Goal: Find specific page/section

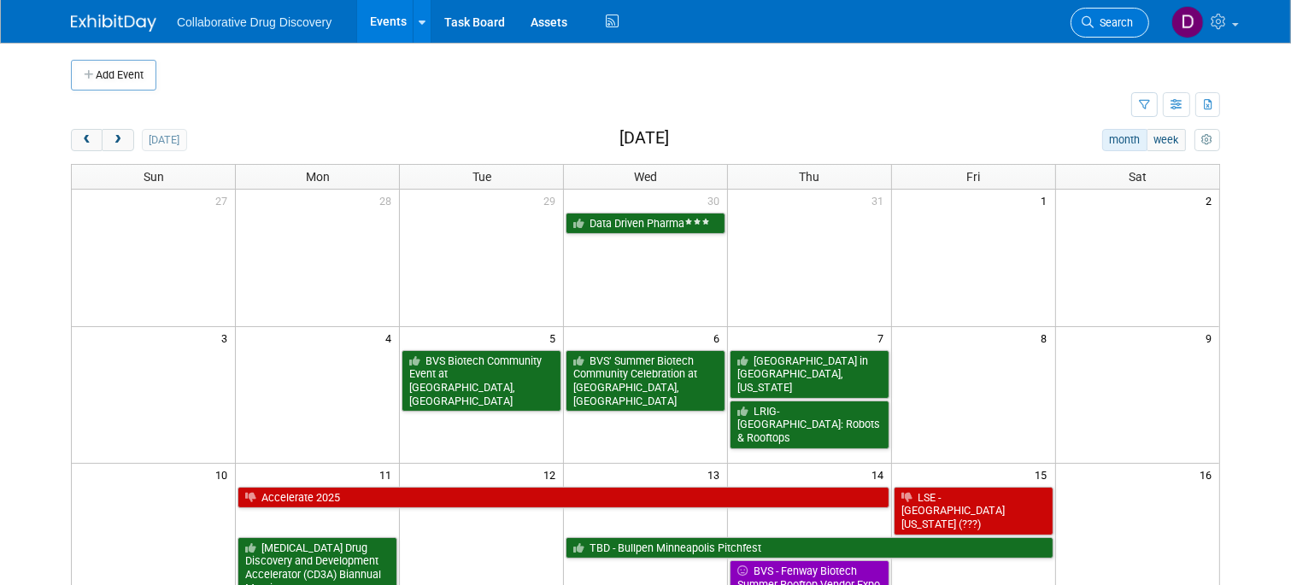
click at [1120, 19] on span "Search" at bounding box center [1113, 22] width 39 height 13
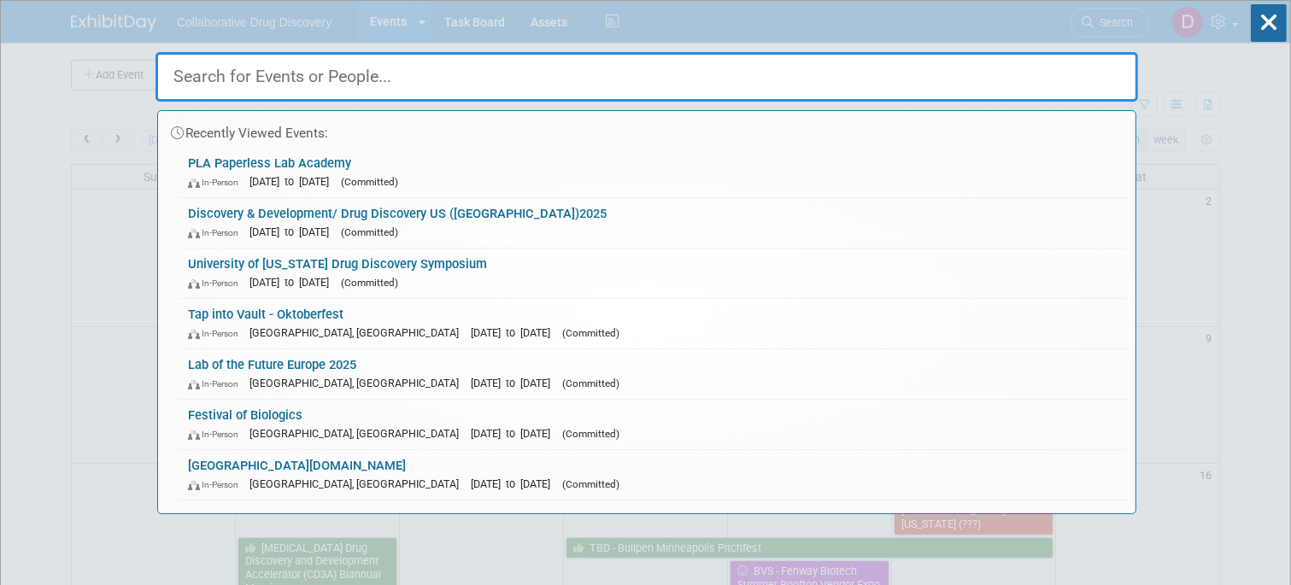
click at [409, 76] on input "text" at bounding box center [647, 77] width 983 height 50
paste input "Pistoia Alliance’s Christmas Informatics Forum"
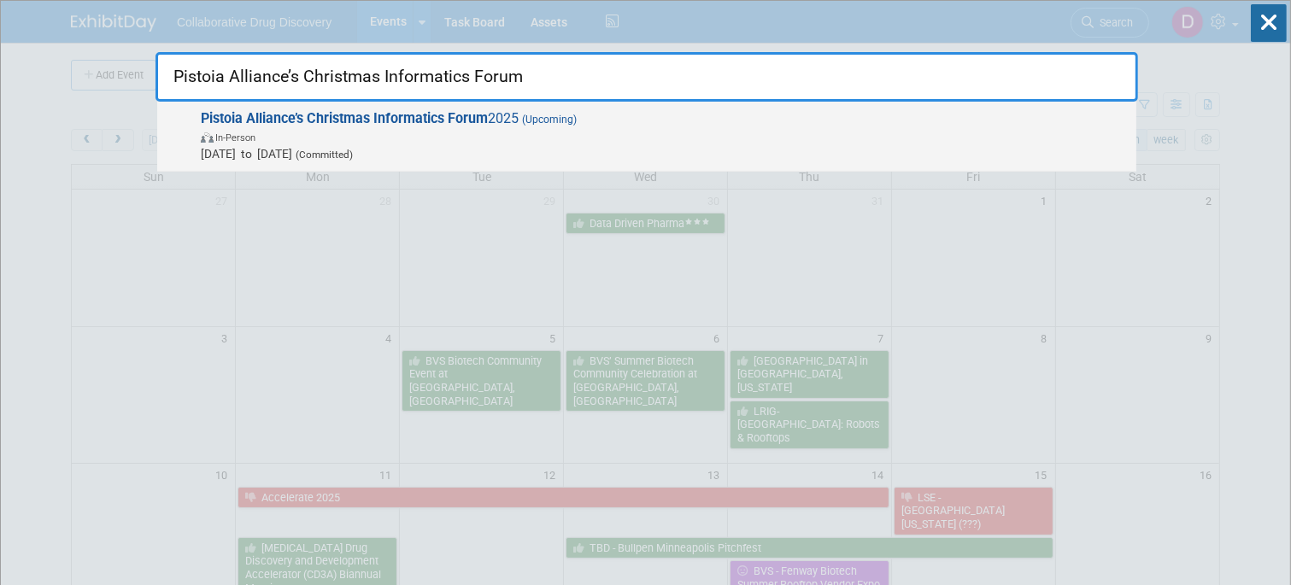
type input "Pistoia Alliance’s Christmas Informatics Forum"
click at [455, 159] on span "Dec 11, 2025 to Dec 11, 2025 (Committed)" at bounding box center [664, 153] width 927 height 17
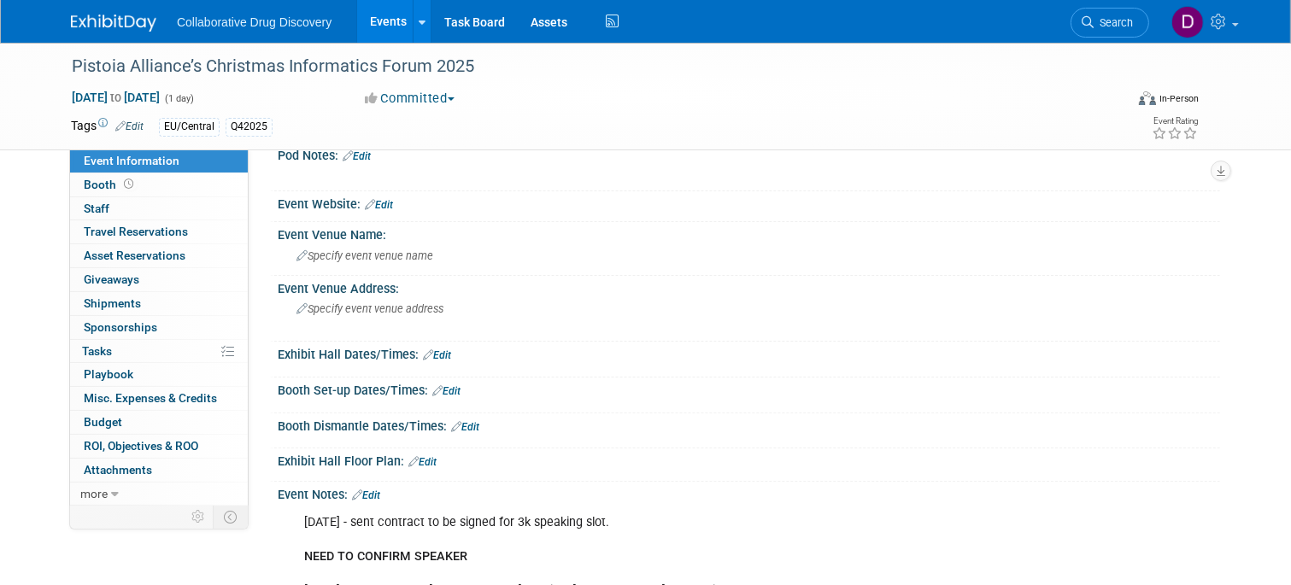
scroll to position [191, 0]
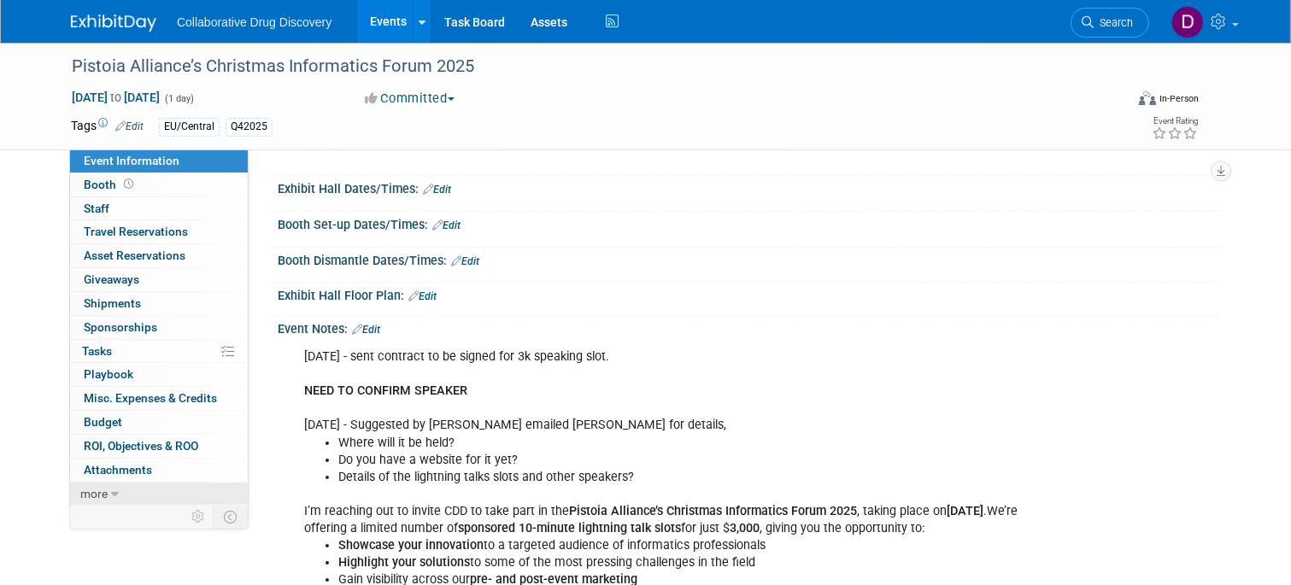
click at [166, 489] on link "more" at bounding box center [159, 494] width 178 height 23
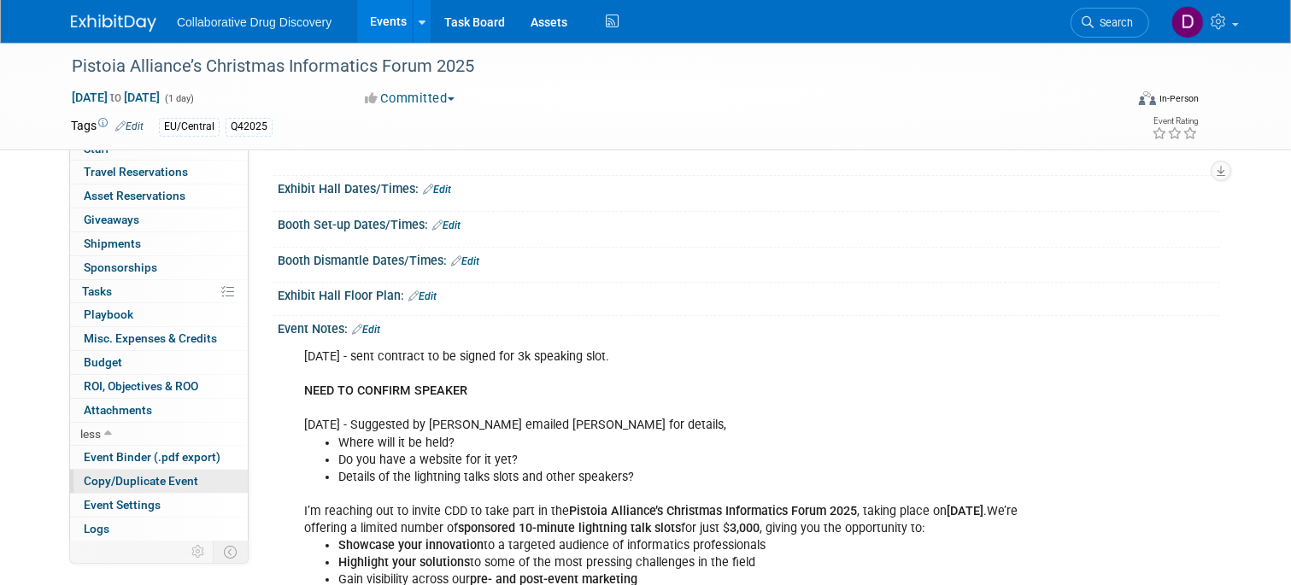
scroll to position [80, 0]
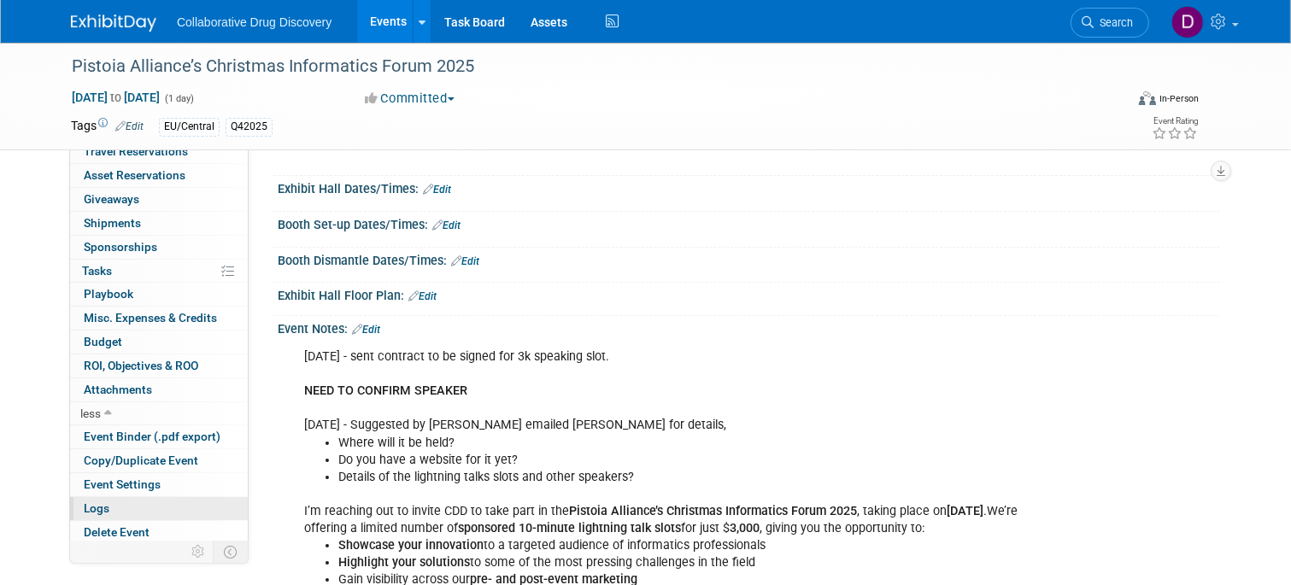
click at [101, 502] on span "Logs" at bounding box center [97, 509] width 26 height 14
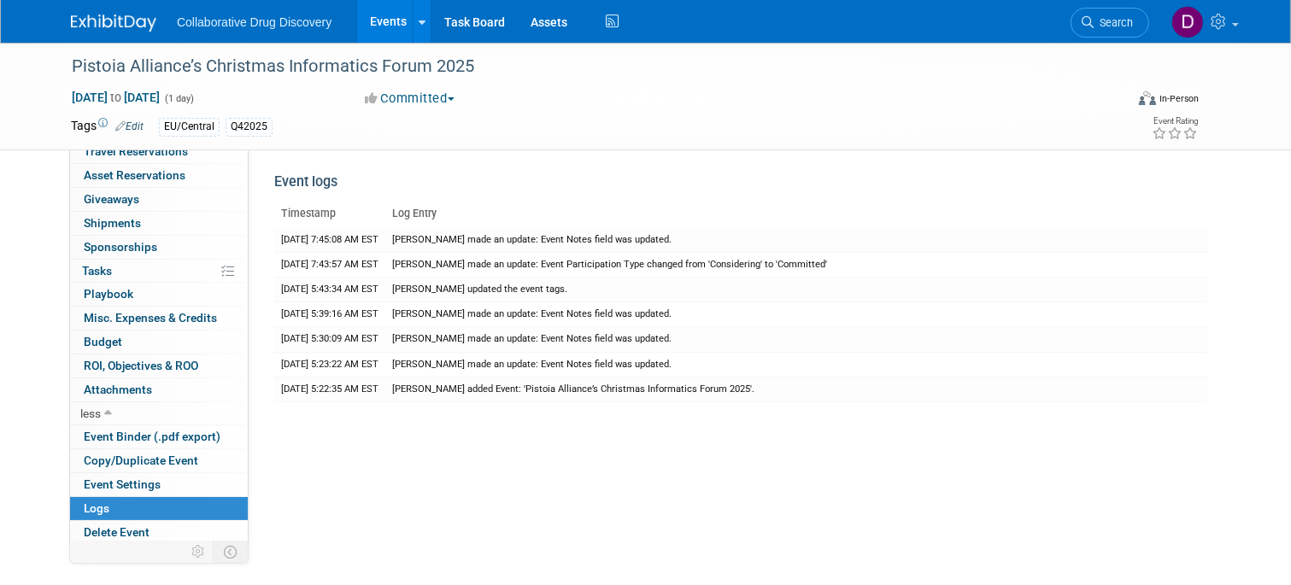
scroll to position [0, 0]
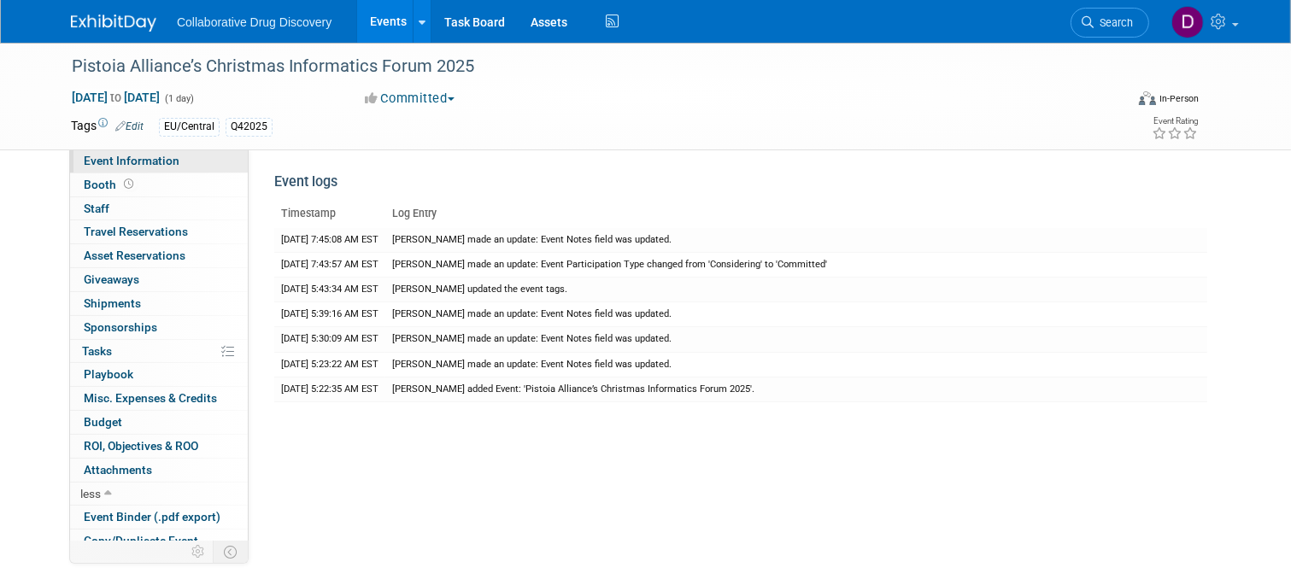
click at [148, 160] on span "Event Information" at bounding box center [132, 161] width 96 height 14
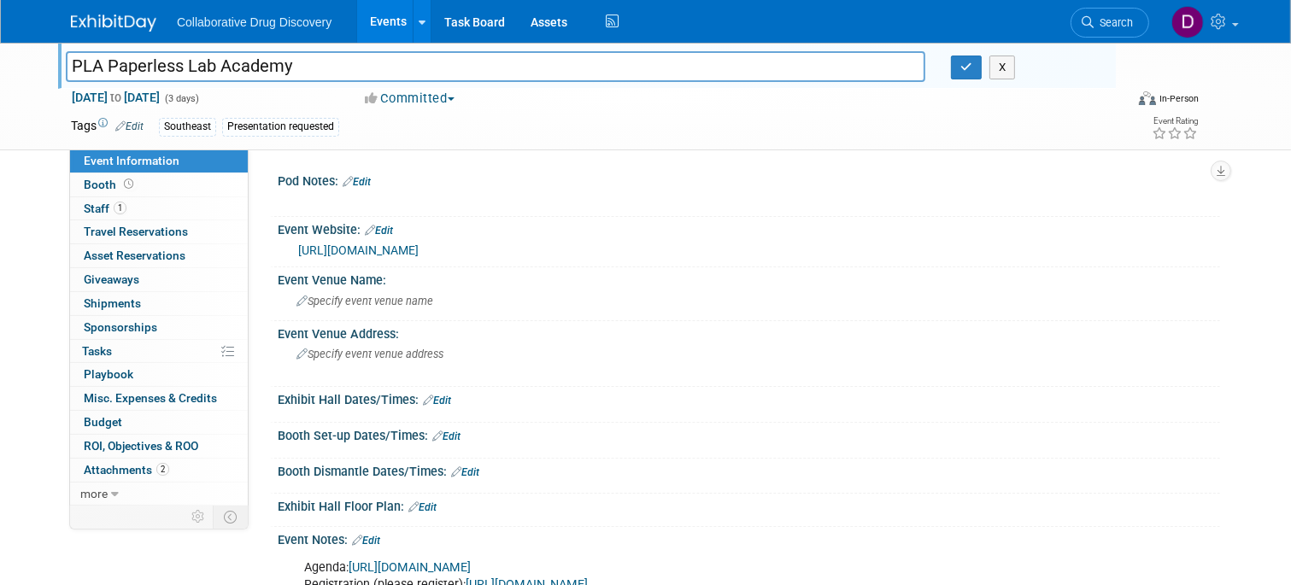
click at [701, 138] on div "Tags Edit Southeast Presentation requested" at bounding box center [539, 128] width 936 height 26
click at [949, 67] on div "X" at bounding box center [1026, 68] width 177 height 24
click at [955, 65] on button "button" at bounding box center [966, 68] width 31 height 24
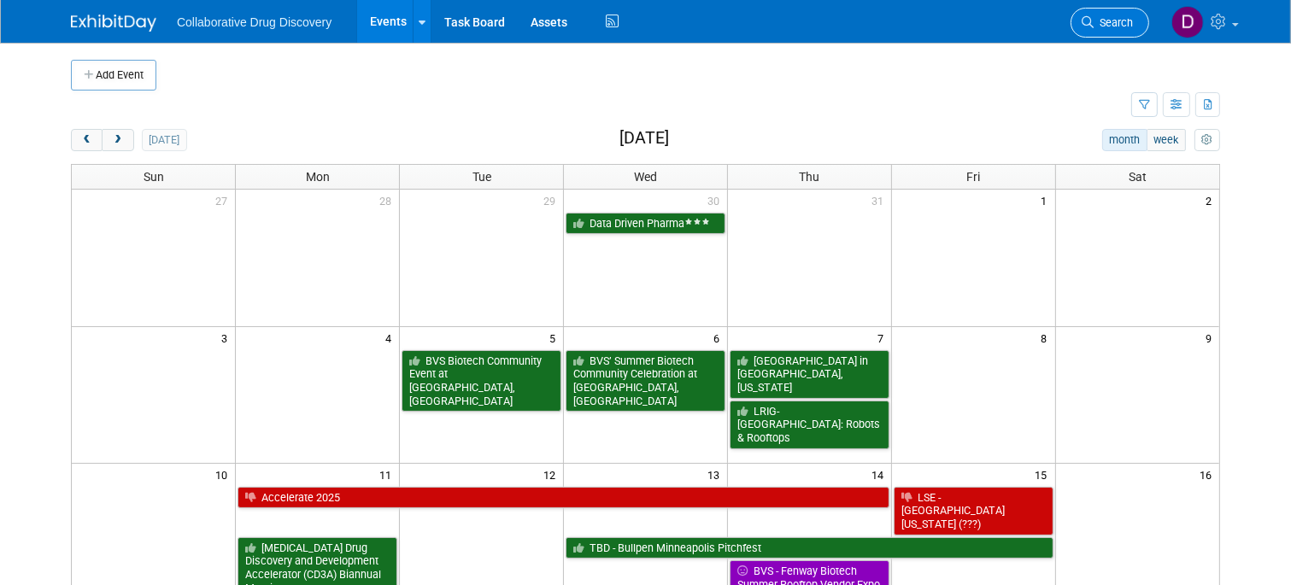
click at [1117, 21] on span "Search" at bounding box center [1113, 22] width 39 height 13
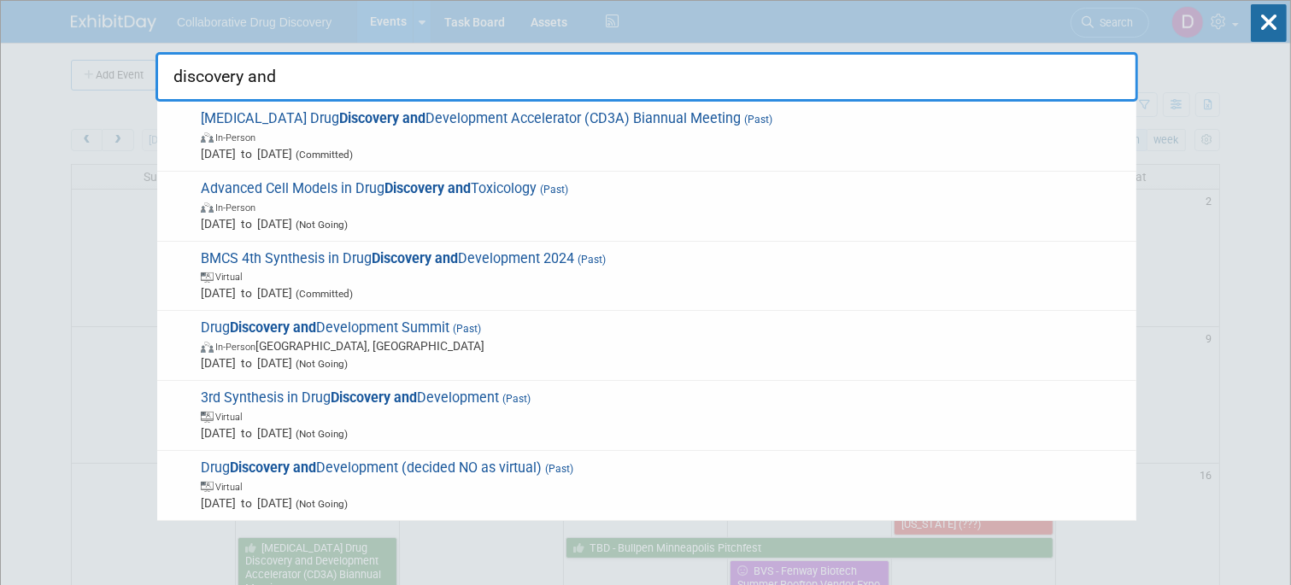
type input "discovery and"
